Goal: Find specific page/section: Find specific page/section

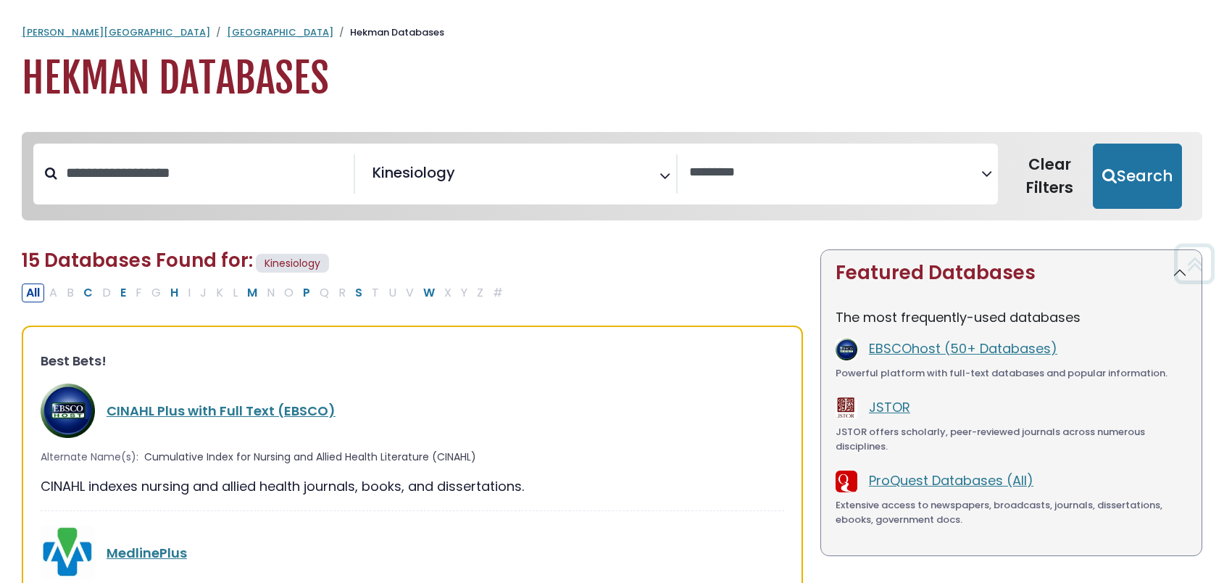
select select "Database Vendors Filter"
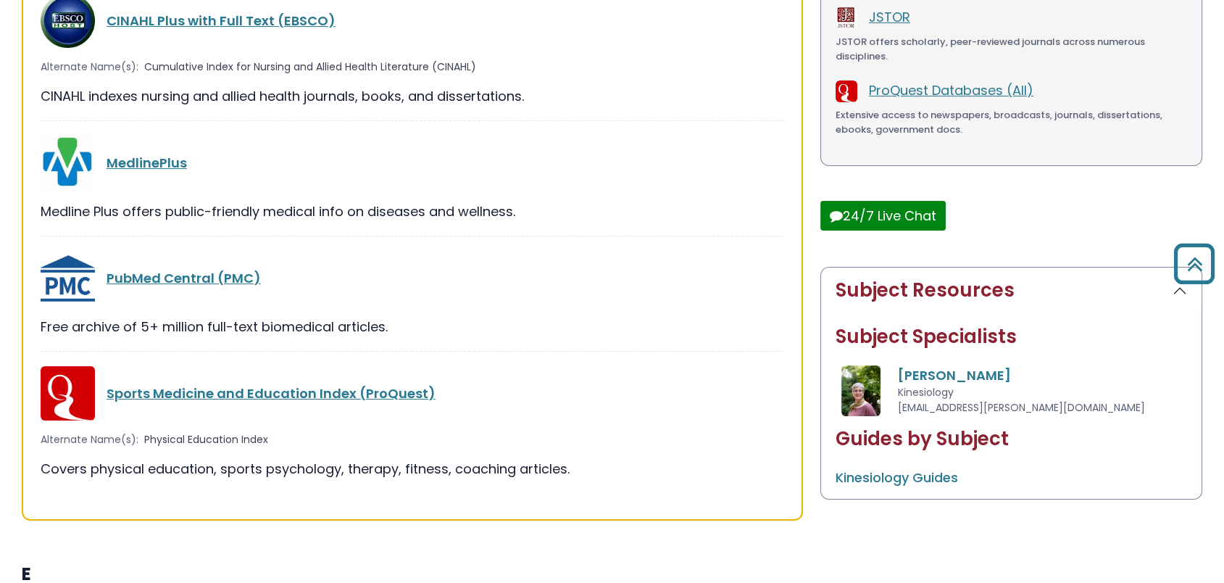
scroll to position [389, 0]
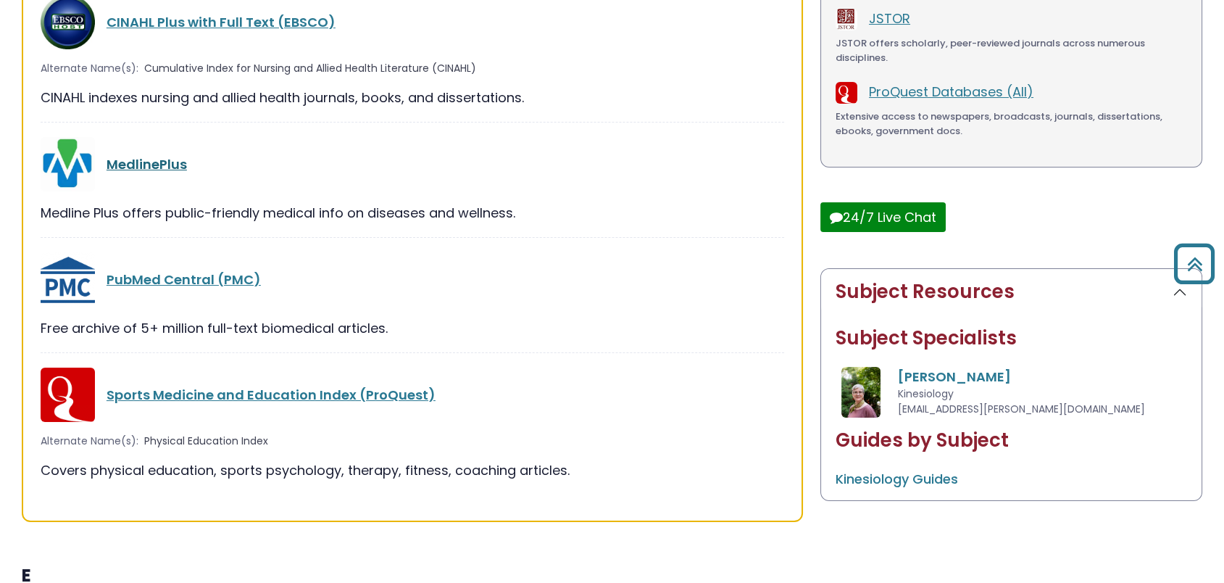
click at [157, 164] on link "MedlinePlus" at bounding box center [147, 164] width 80 height 18
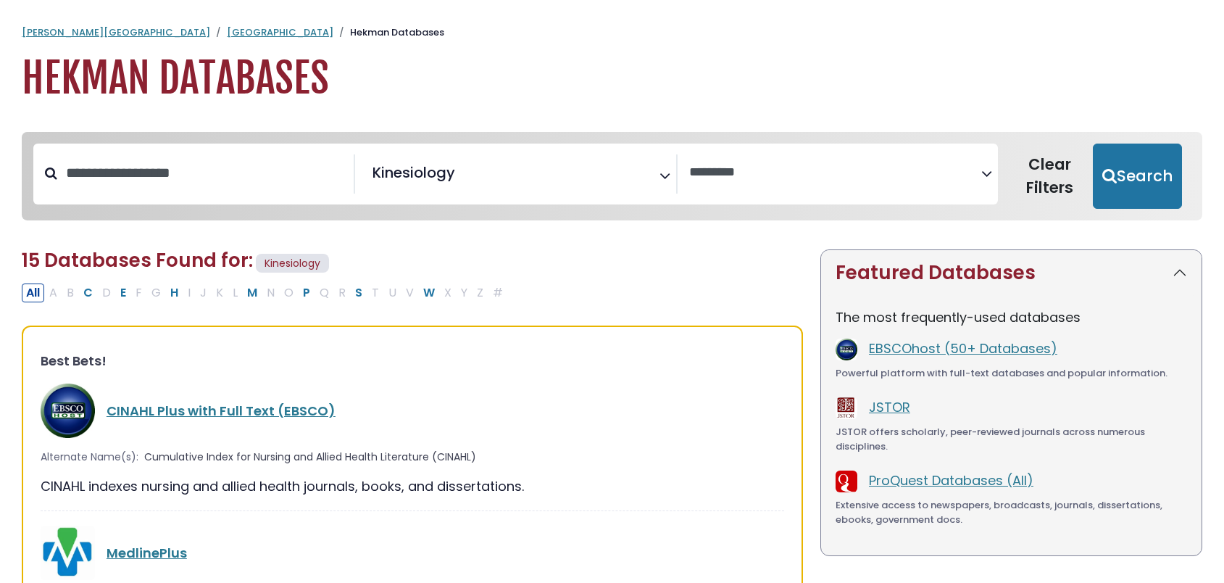
select select "Database Vendors Filter"
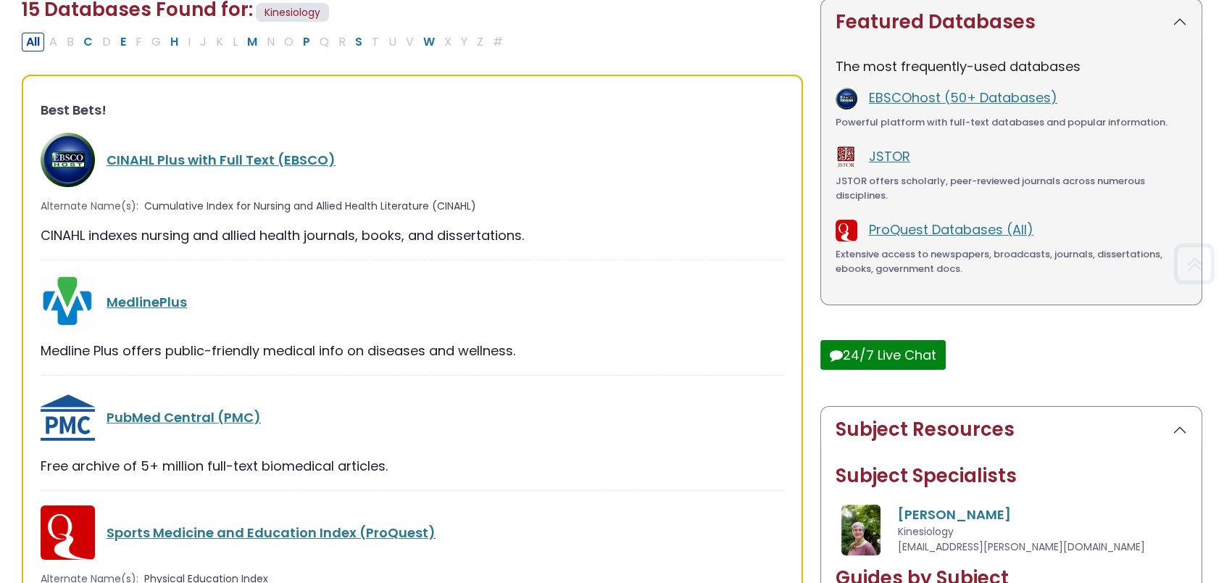
scroll to position [264, 0]
